Goal: Task Accomplishment & Management: Complete application form

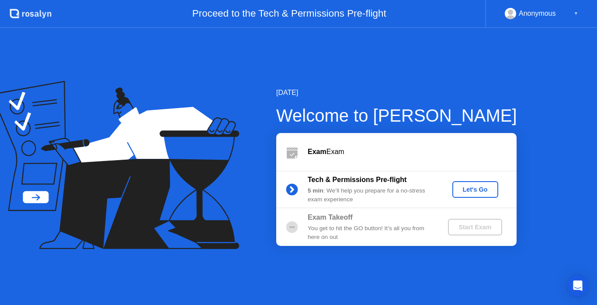
click at [476, 192] on div "Let's Go" at bounding box center [475, 189] width 39 height 7
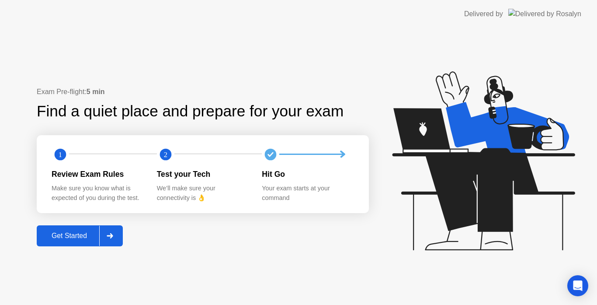
click at [107, 239] on div at bounding box center [109, 236] width 21 height 20
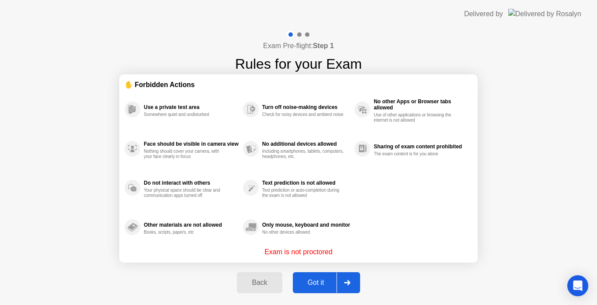
click at [329, 285] on div "Got it" at bounding box center [316, 282] width 41 height 8
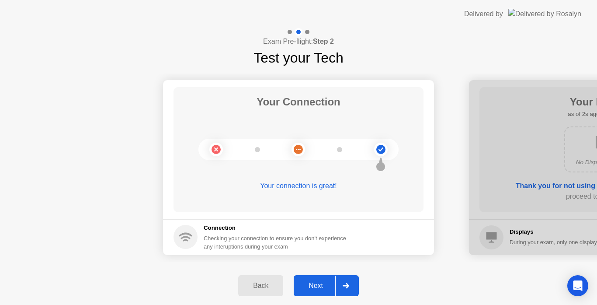
click at [324, 287] on div "Next" at bounding box center [315, 286] width 39 height 8
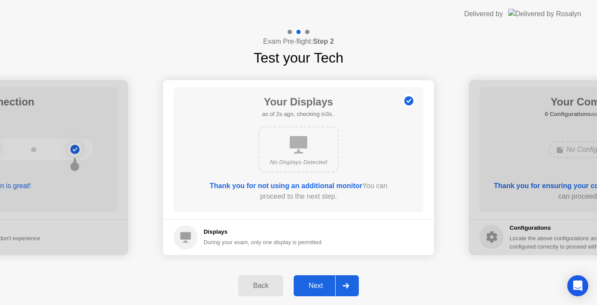
click at [324, 282] on div "Next" at bounding box center [315, 286] width 39 height 8
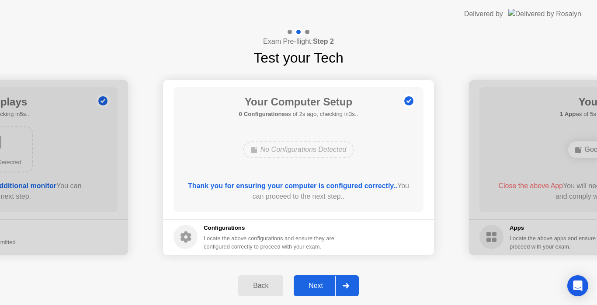
click at [324, 282] on div "Next" at bounding box center [315, 286] width 39 height 8
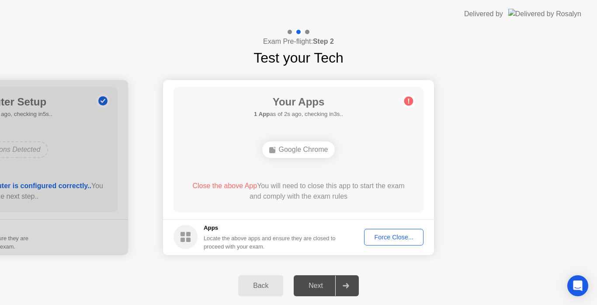
click at [398, 237] on div "Force Close..." at bounding box center [393, 236] width 53 height 7
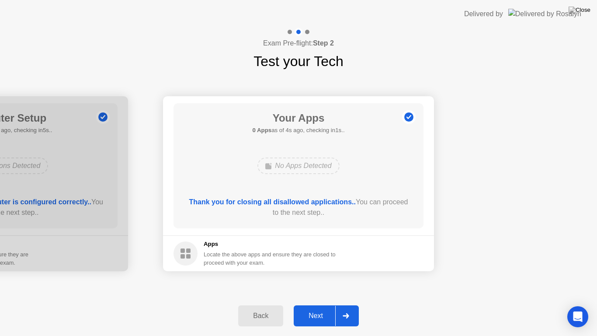
click at [314, 304] on div "Next" at bounding box center [315, 316] width 39 height 8
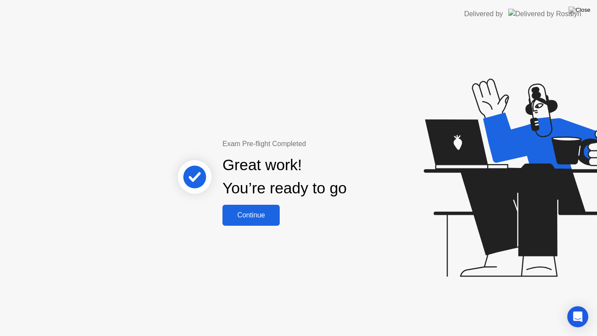
click at [264, 219] on div "Continue" at bounding box center [251, 215] width 52 height 8
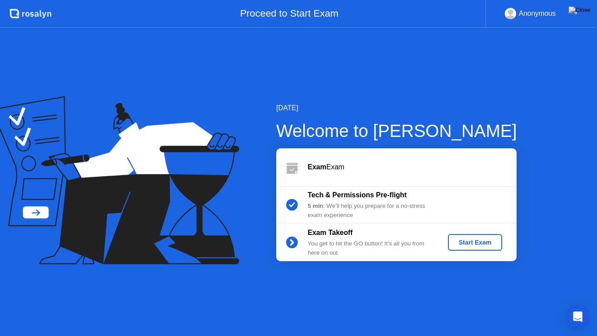
click at [485, 245] on div "Start Exam" at bounding box center [475, 242] width 47 height 7
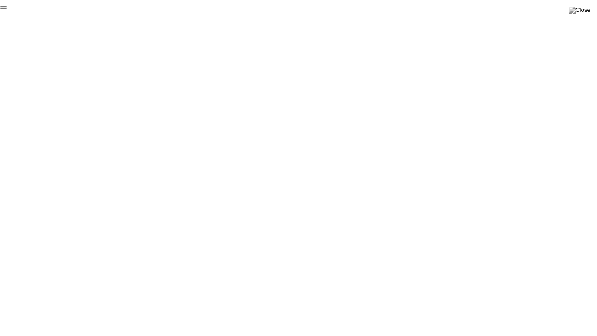
click div "End Proctoring Session"
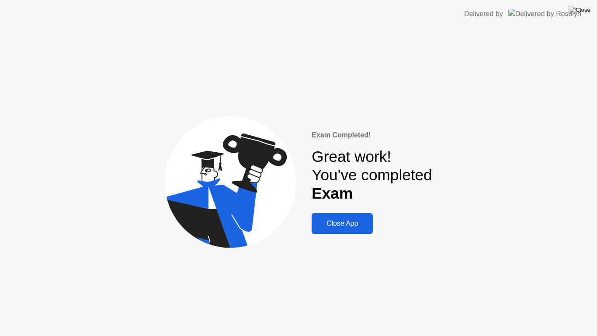
click at [350, 222] on div "Close App" at bounding box center [342, 223] width 56 height 8
